Goal: Task Accomplishment & Management: Manage account settings

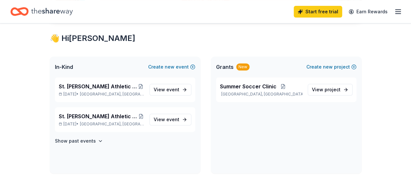
scroll to position [113, 0]
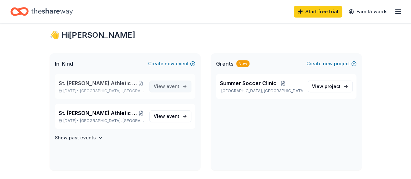
click at [180, 85] on link "View event" at bounding box center [171, 87] width 42 height 12
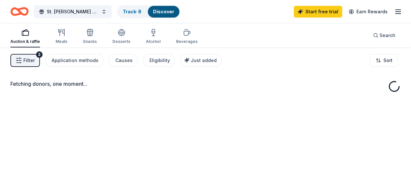
click at [180, 85] on div "Fetching donors, one moment..." at bounding box center [205, 84] width 390 height 8
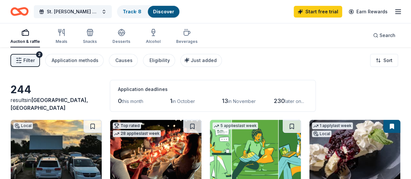
click at [135, 18] on button "Track · 8 Discover" at bounding box center [148, 11] width 63 height 13
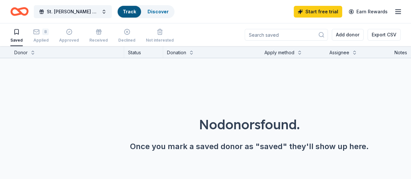
click at [136, 12] on link "Track" at bounding box center [129, 12] width 13 height 6
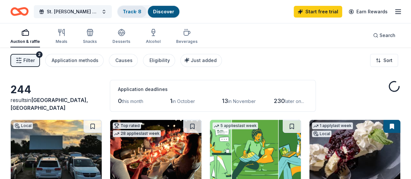
click at [140, 15] on div "Track · 8" at bounding box center [132, 12] width 29 height 12
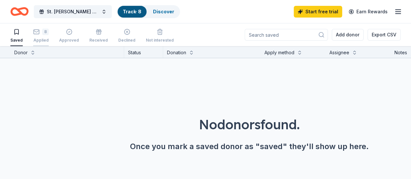
click at [49, 34] on div "8" at bounding box center [45, 32] width 7 height 7
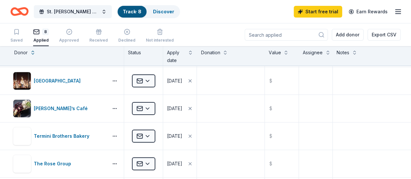
scroll to position [56, 0]
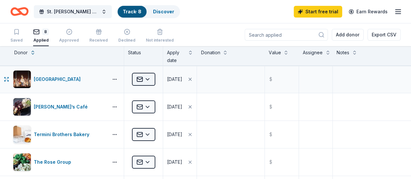
click at [151, 81] on html "St. Joseph Athletic Association - Annual Bull Roast Track · 8 Discover Start fr…" at bounding box center [205, 89] width 411 height 179
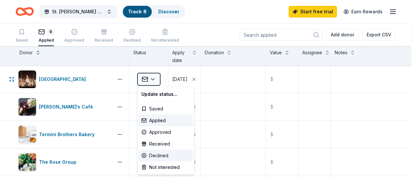
click at [157, 152] on div "Declined" at bounding box center [166, 156] width 54 height 12
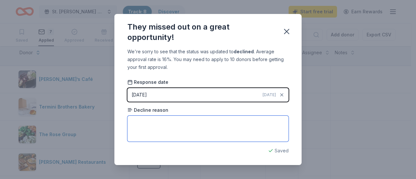
click at [165, 127] on textarea at bounding box center [207, 129] width 161 height 26
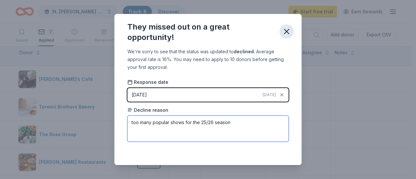
type textarea "too many popular shows for the 25/26 season"
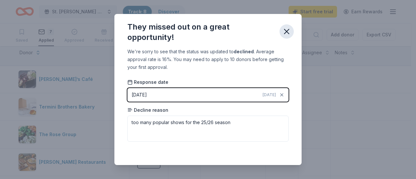
click at [285, 29] on icon "button" at bounding box center [286, 31] width 9 height 9
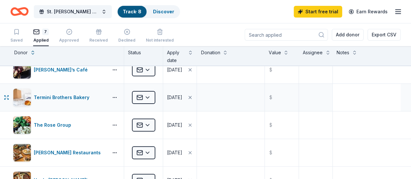
scroll to position [63, 0]
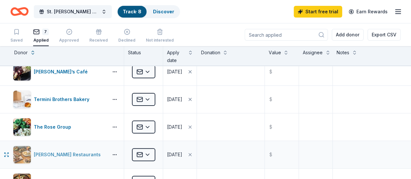
click at [65, 156] on div "[PERSON_NAME] Restaurants" at bounding box center [69, 155] width 70 height 8
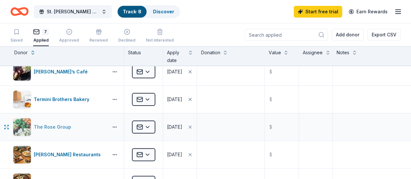
click at [59, 129] on div "The Rose Group" at bounding box center [54, 127] width 40 height 8
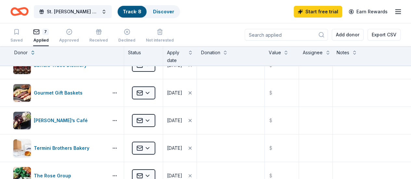
scroll to position [0, 0]
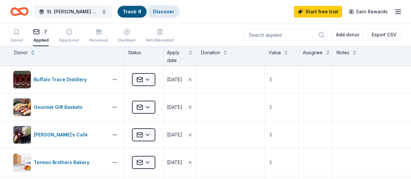
click at [170, 16] on div "Discover" at bounding box center [164, 12] width 32 height 12
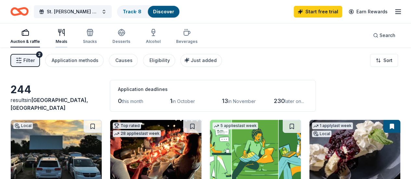
click at [63, 44] on div "Meals" at bounding box center [62, 41] width 12 height 5
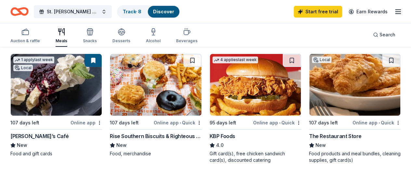
scroll to position [64, 0]
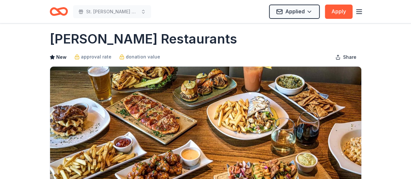
scroll to position [4, 0]
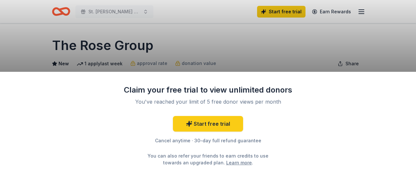
click at [380, 48] on div "Claim your free trial to view unlimited donors You've reached your limit of 5 f…" at bounding box center [208, 89] width 416 height 179
